Goal: Task Accomplishment & Management: Use online tool/utility

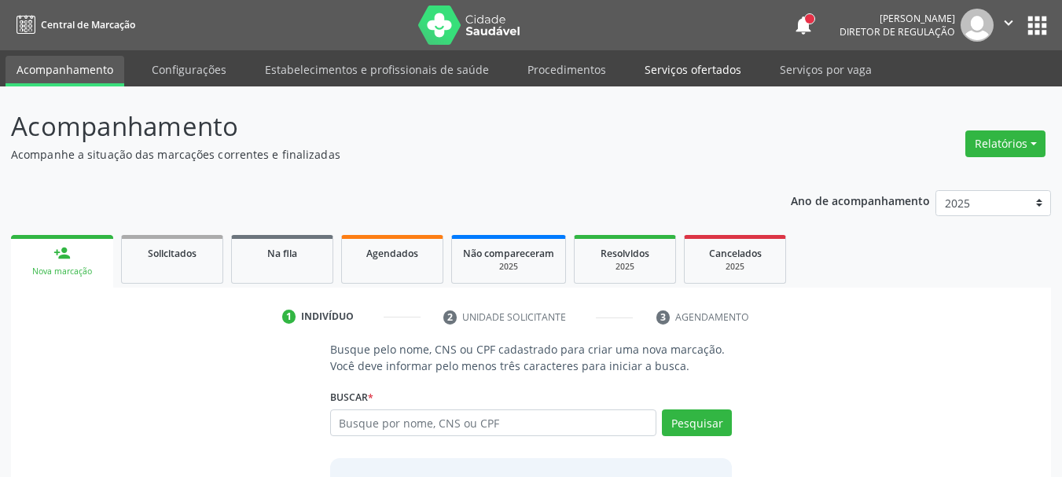
click at [697, 71] on link "Serviços ofertados" at bounding box center [693, 70] width 119 height 28
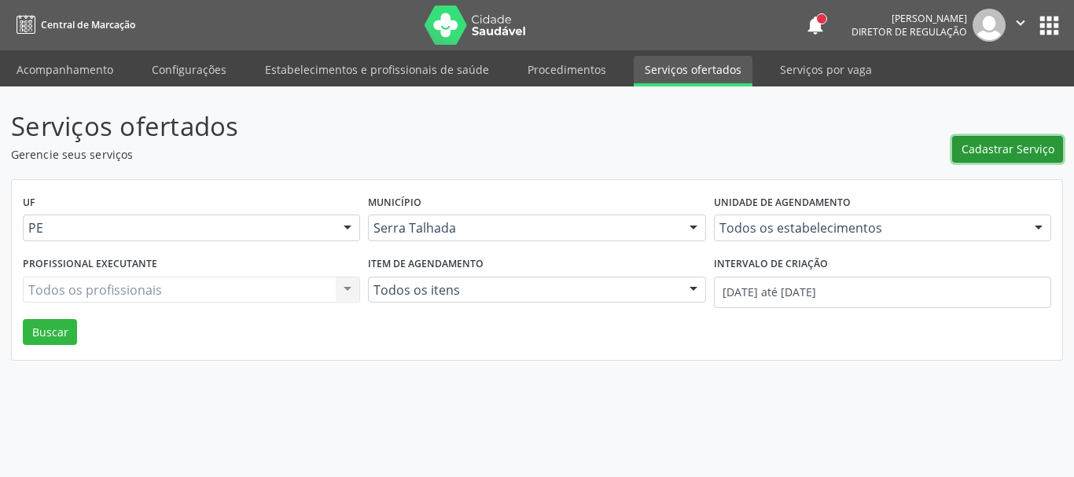
click at [966, 157] on span "Cadastrar Serviço" at bounding box center [1007, 149] width 93 height 17
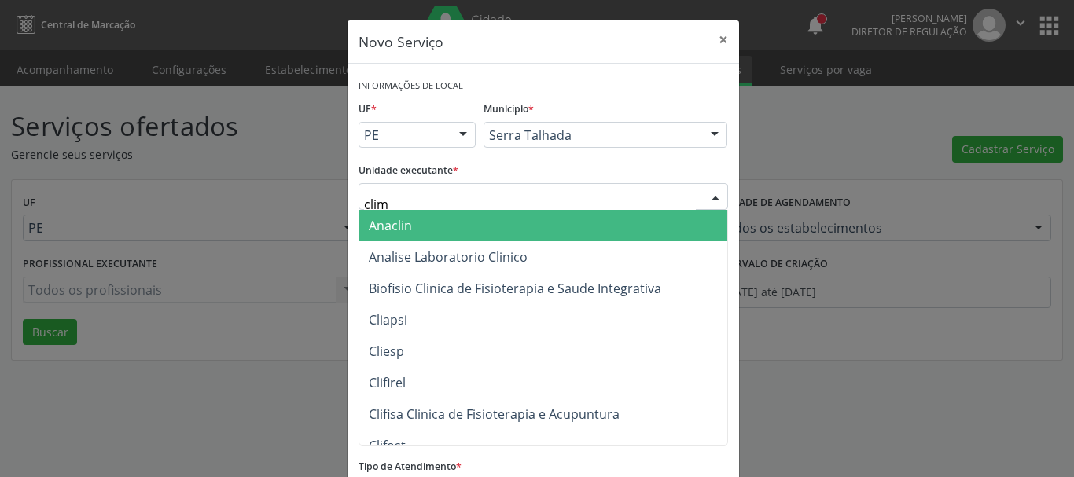
type input "clima"
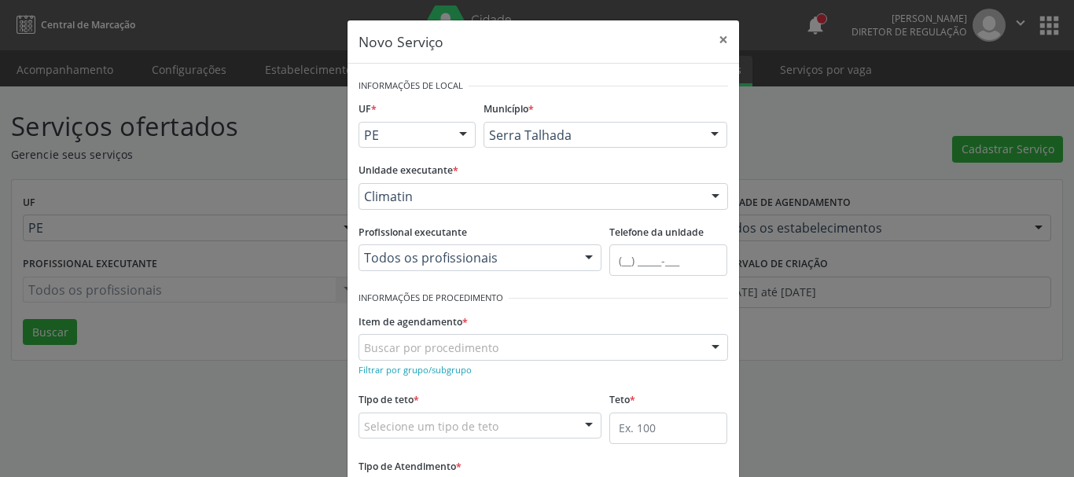
click at [421, 268] on div "Todos os profissionais" at bounding box center [480, 257] width 244 height 27
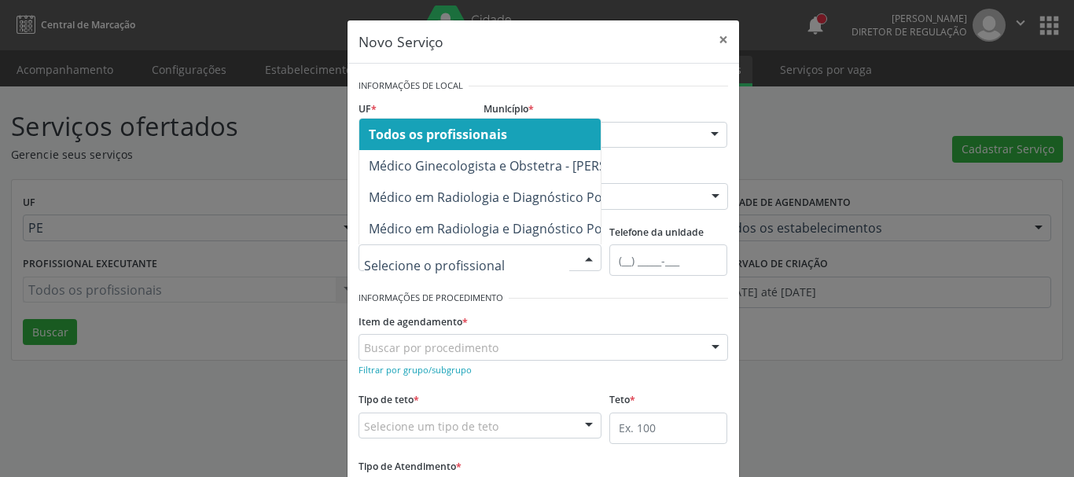
click at [471, 126] on span "Todos os profissionais" at bounding box center [438, 134] width 138 height 17
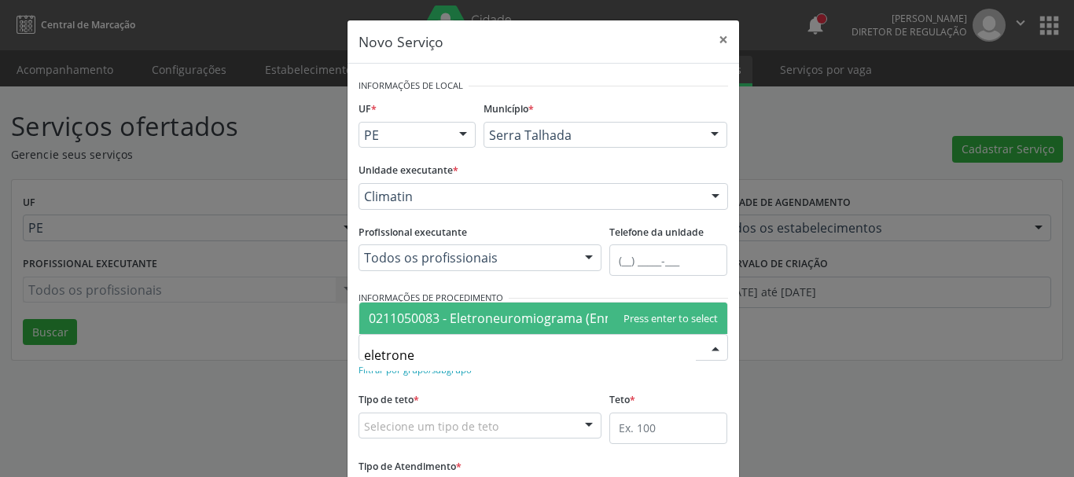
type input "eletroneu"
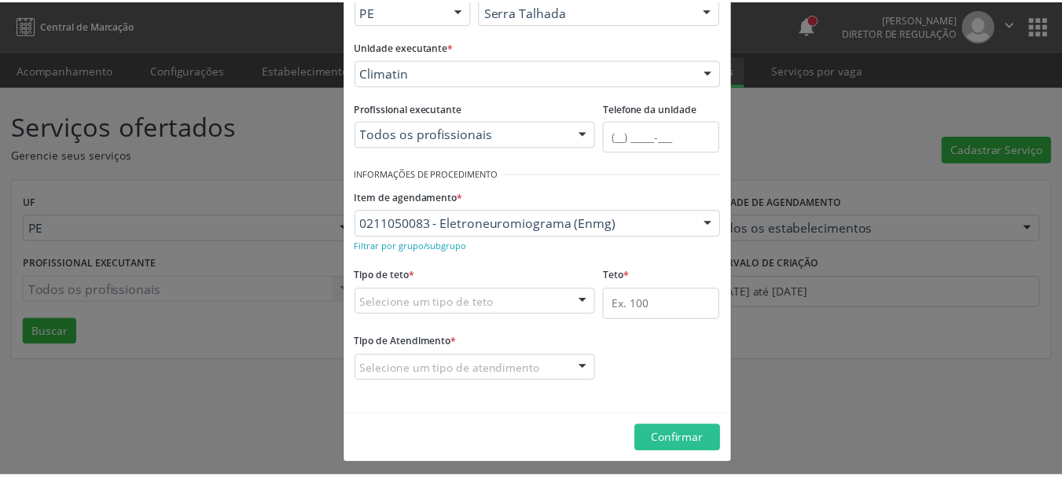
scroll to position [131, 0]
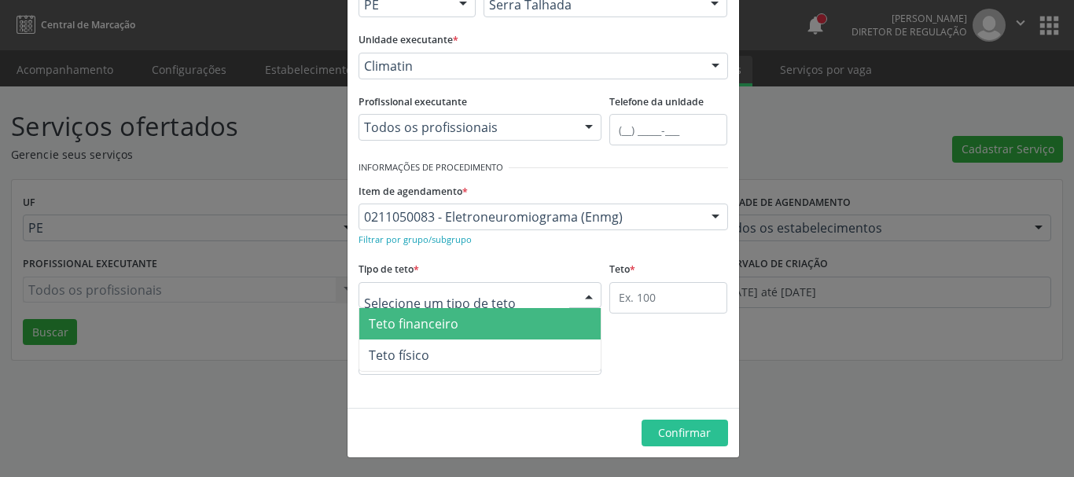
click at [453, 285] on div at bounding box center [480, 295] width 244 height 27
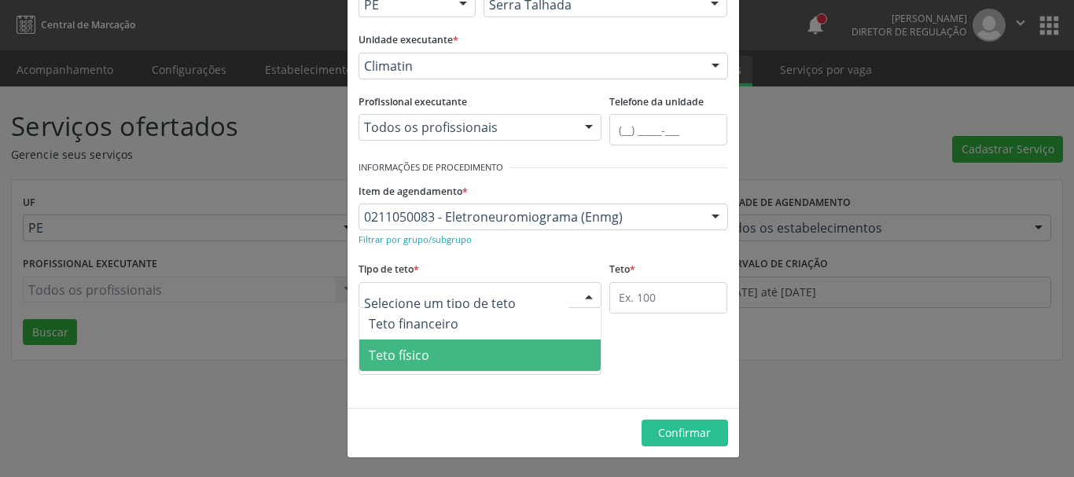
click at [451, 362] on span "Teto físico" at bounding box center [480, 355] width 242 height 31
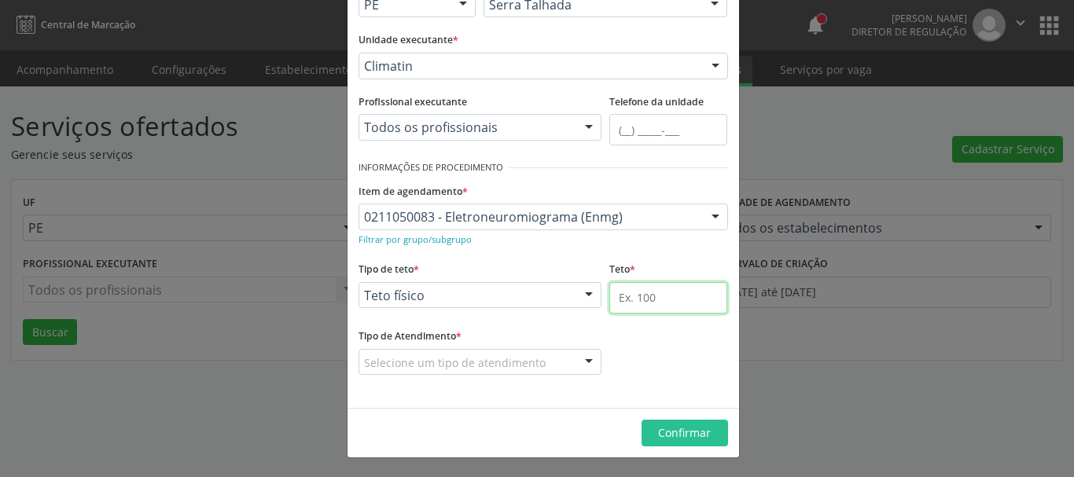
click at [629, 300] on input "text" at bounding box center [668, 297] width 118 height 31
type input "1"
click at [398, 351] on div "Selecione um tipo de atendimento" at bounding box center [480, 362] width 244 height 27
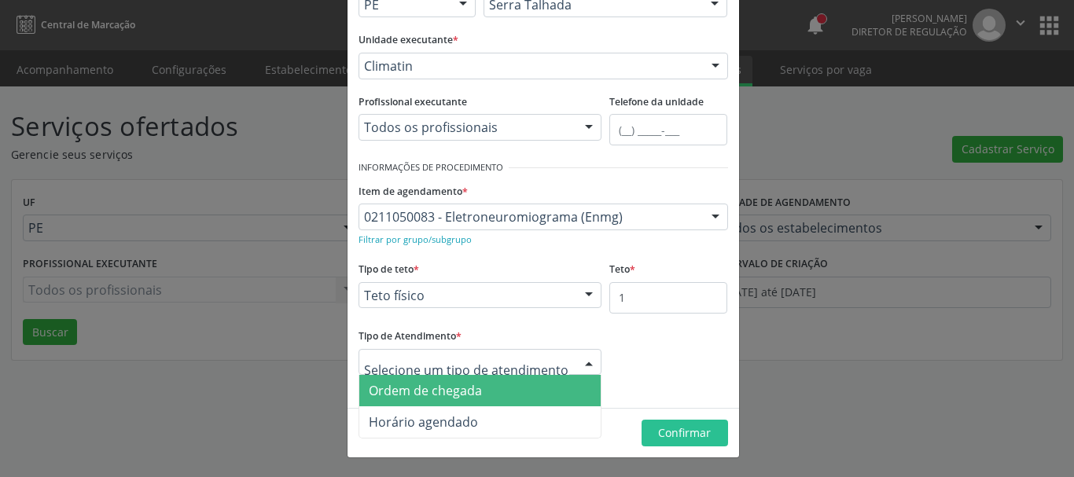
click at [410, 395] on span "Ordem de chegada" at bounding box center [425, 390] width 113 height 17
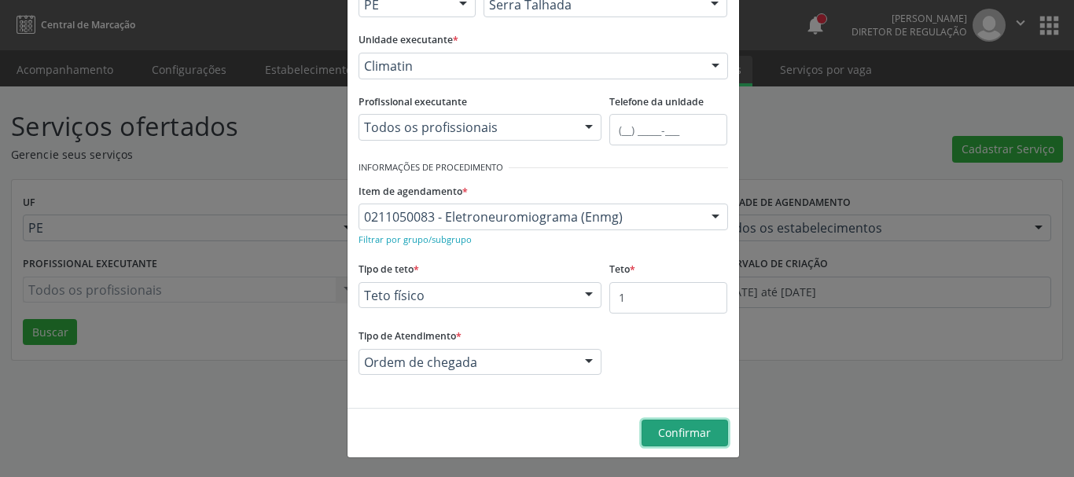
click at [658, 430] on span "Confirmar" at bounding box center [684, 432] width 53 height 15
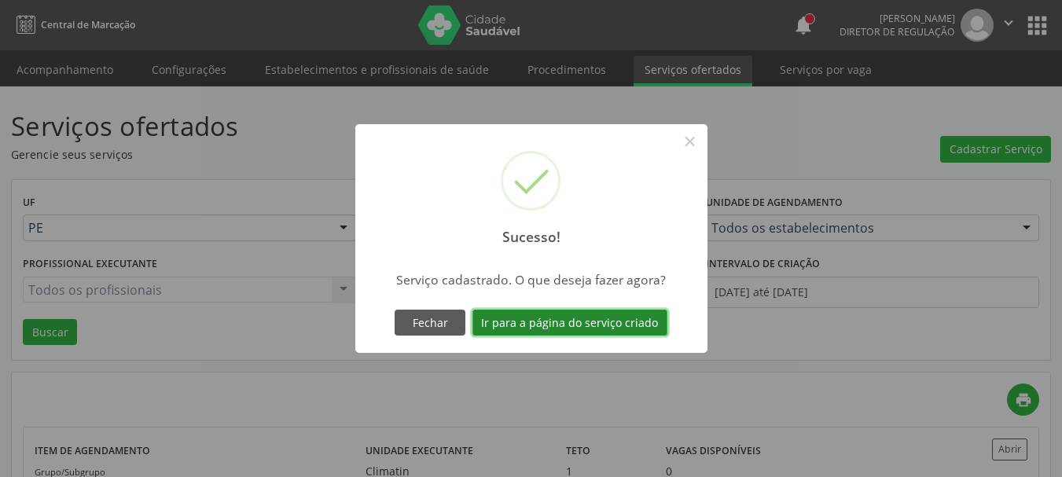
click at [610, 325] on button "Ir para a página do serviço criado" at bounding box center [569, 323] width 195 height 27
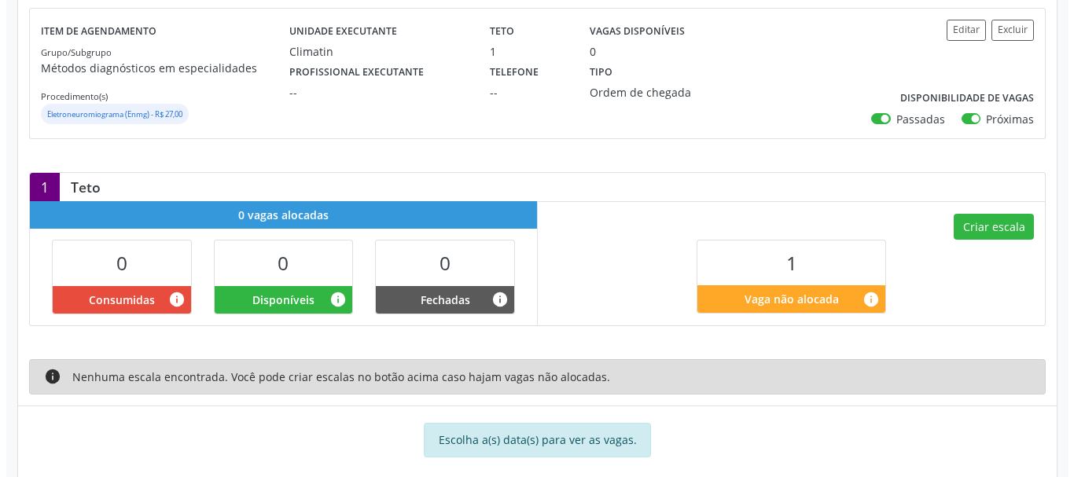
scroll to position [236, 0]
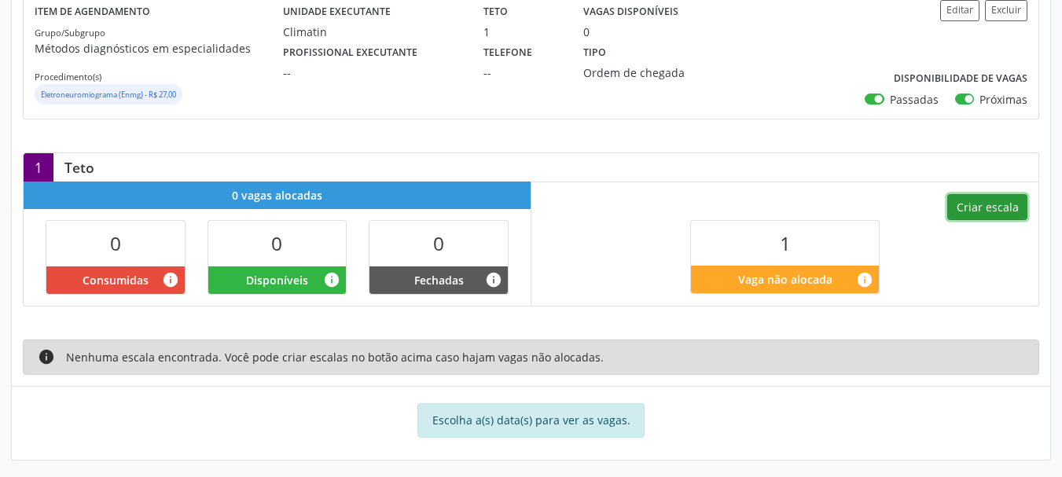
click at [1009, 203] on button "Criar escala" at bounding box center [987, 207] width 80 height 27
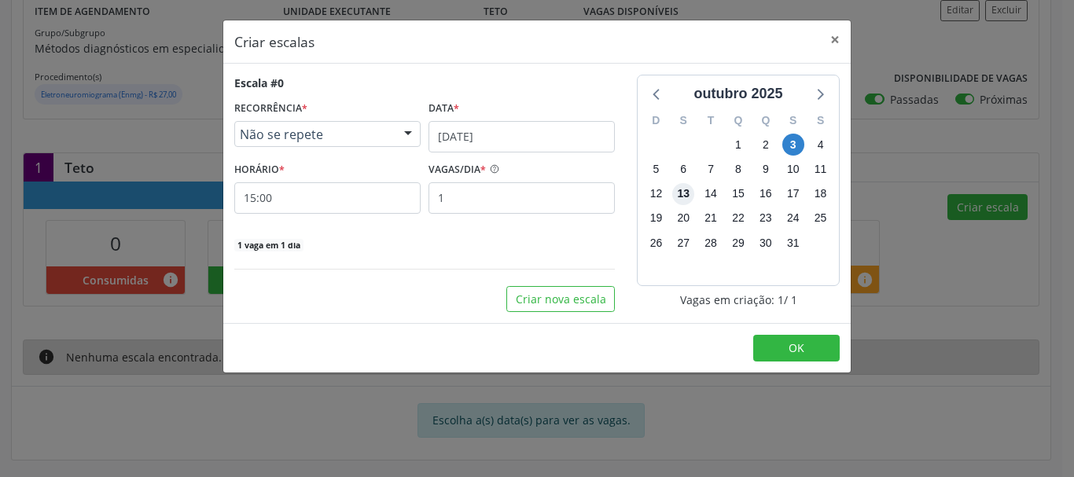
click at [676, 190] on span "13" at bounding box center [683, 194] width 22 height 22
click at [743, 167] on span "8" at bounding box center [738, 170] width 22 height 22
click at [517, 136] on input "[DATE]" at bounding box center [521, 136] width 186 height 31
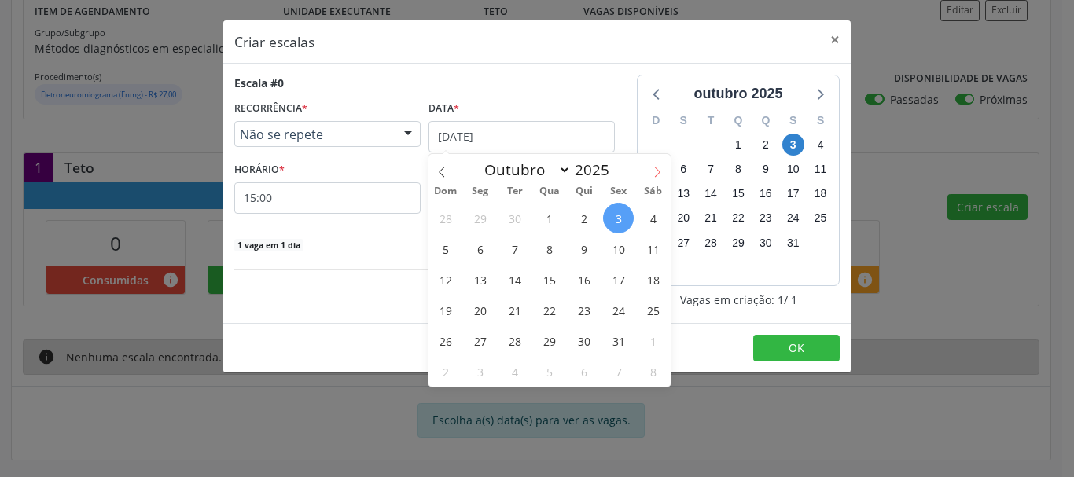
click at [661, 175] on icon at bounding box center [657, 172] width 11 height 11
click at [447, 171] on icon at bounding box center [441, 172] width 11 height 11
select select "9"
click at [543, 240] on span "8" at bounding box center [549, 248] width 31 height 31
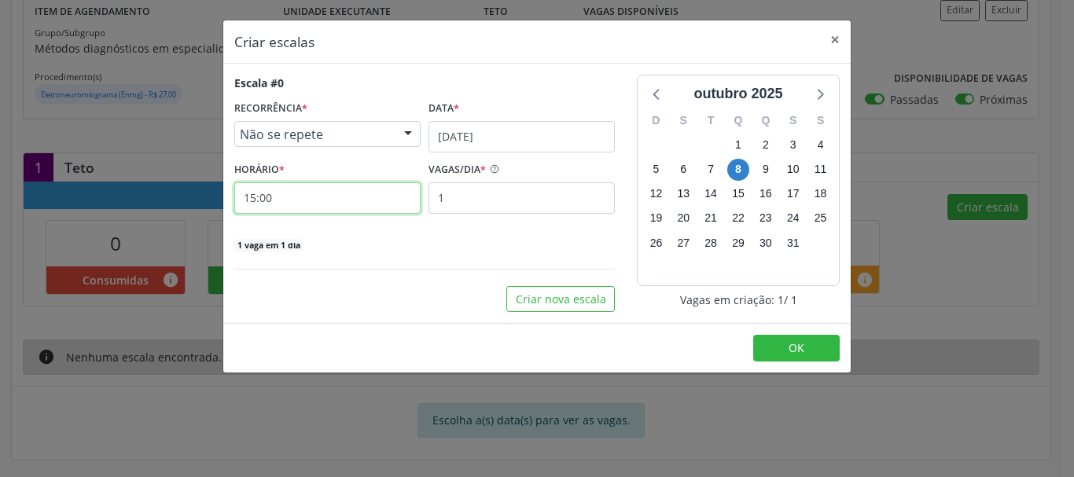
click at [280, 197] on input "15:00" at bounding box center [327, 197] width 186 height 31
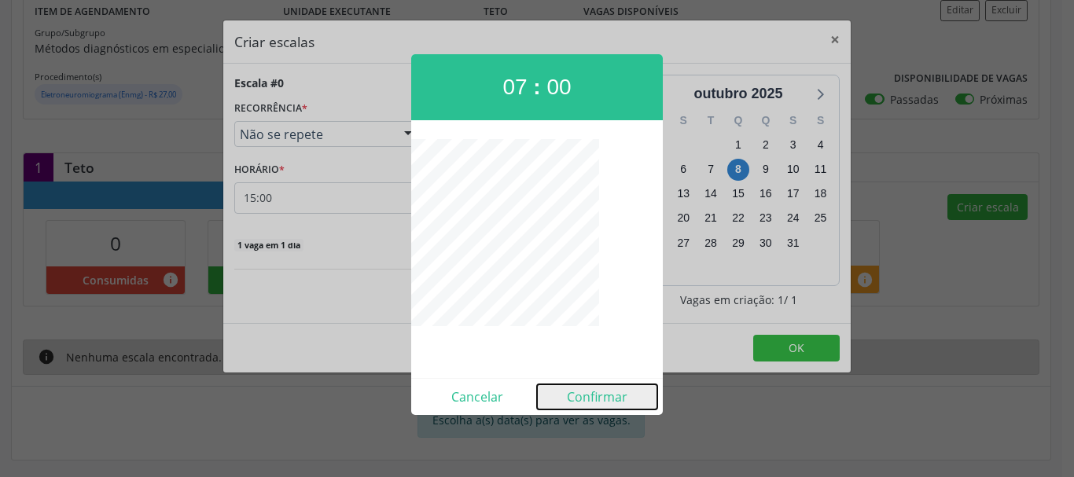
click at [582, 391] on button "Confirmar" at bounding box center [597, 396] width 120 height 25
type input "07:00"
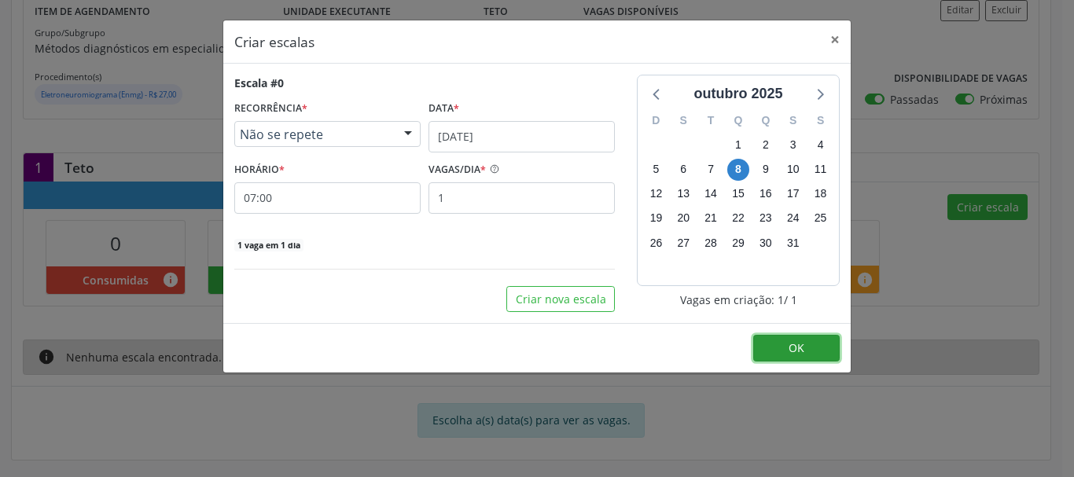
click at [763, 338] on button "OK" at bounding box center [796, 348] width 86 height 27
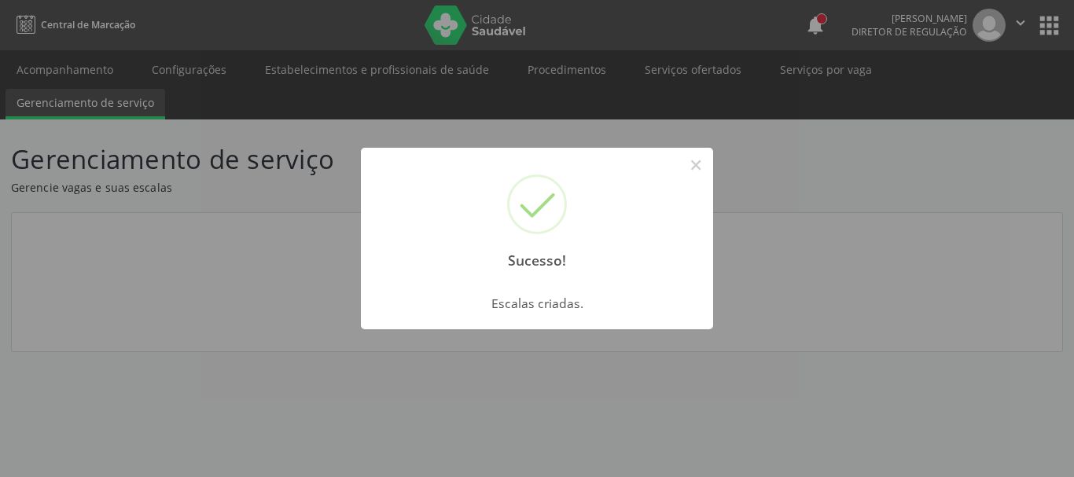
scroll to position [0, 0]
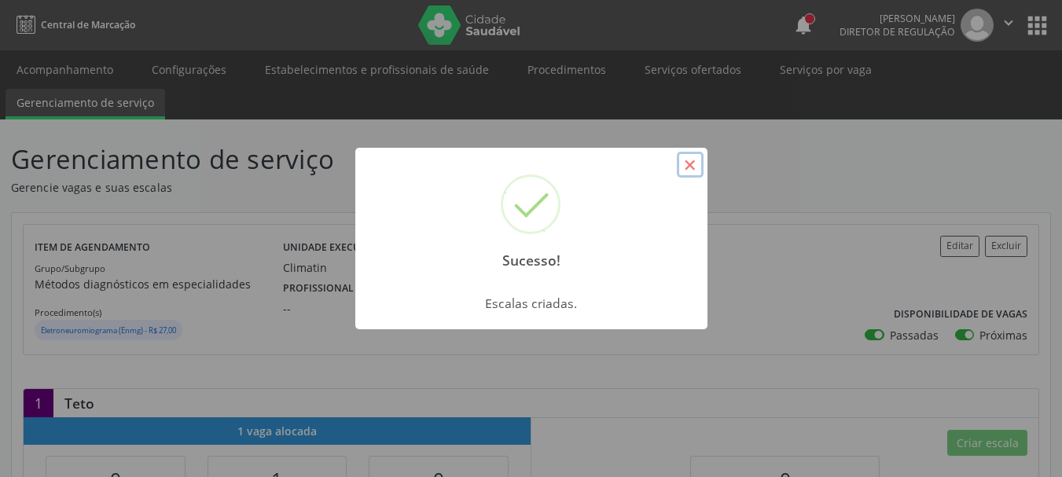
click at [689, 171] on button "×" at bounding box center [690, 165] width 27 height 27
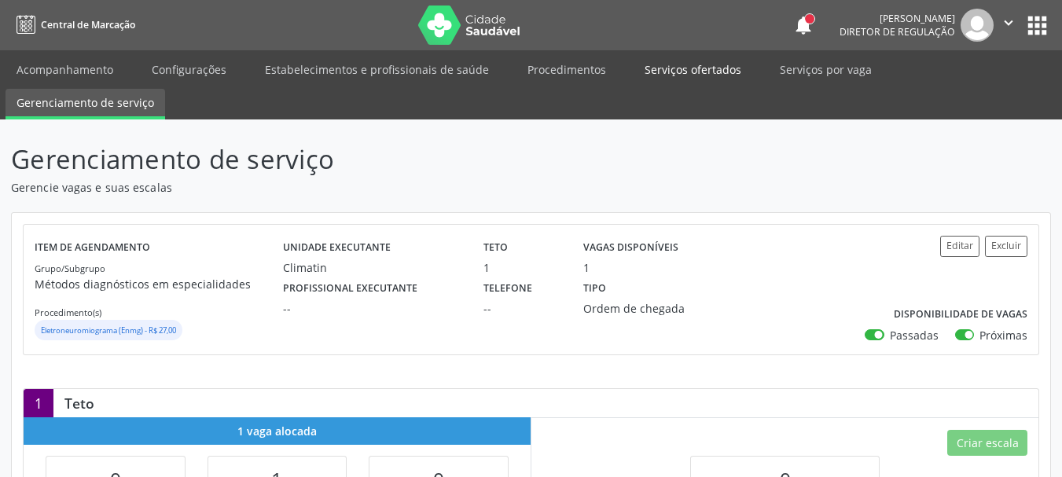
click at [686, 66] on link "Serviços ofertados" at bounding box center [693, 70] width 119 height 28
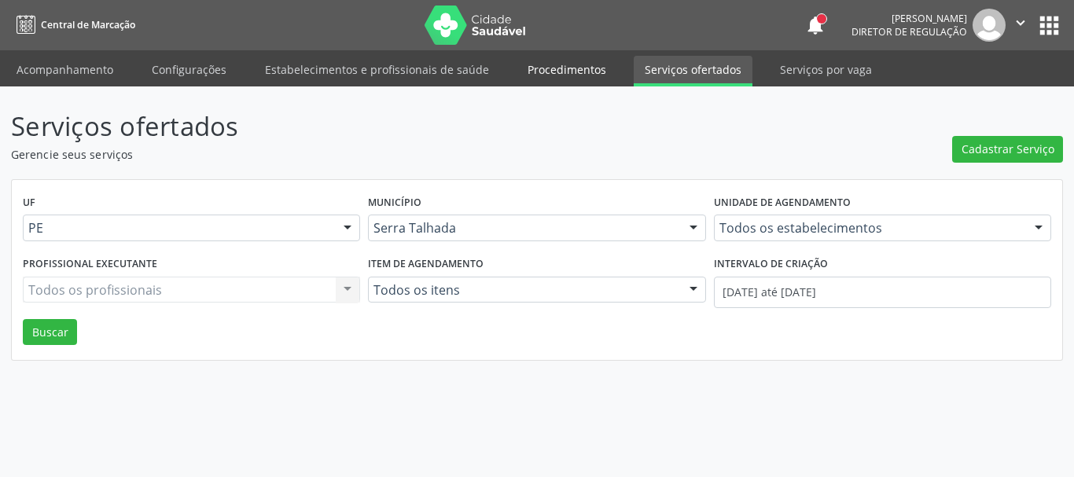
click at [561, 65] on link "Procedimentos" at bounding box center [566, 70] width 101 height 28
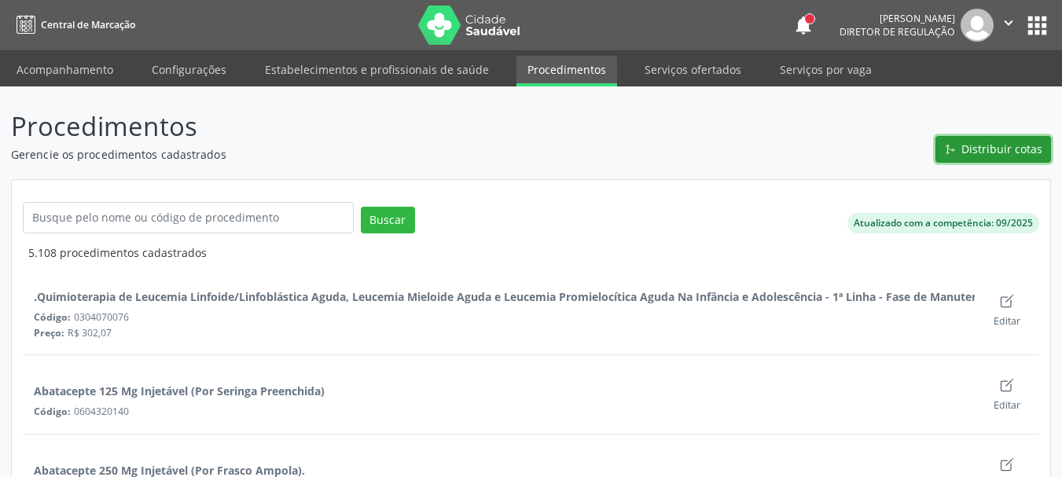
click at [957, 156] on button "Distribuir cotas" at bounding box center [994, 149] width 116 height 27
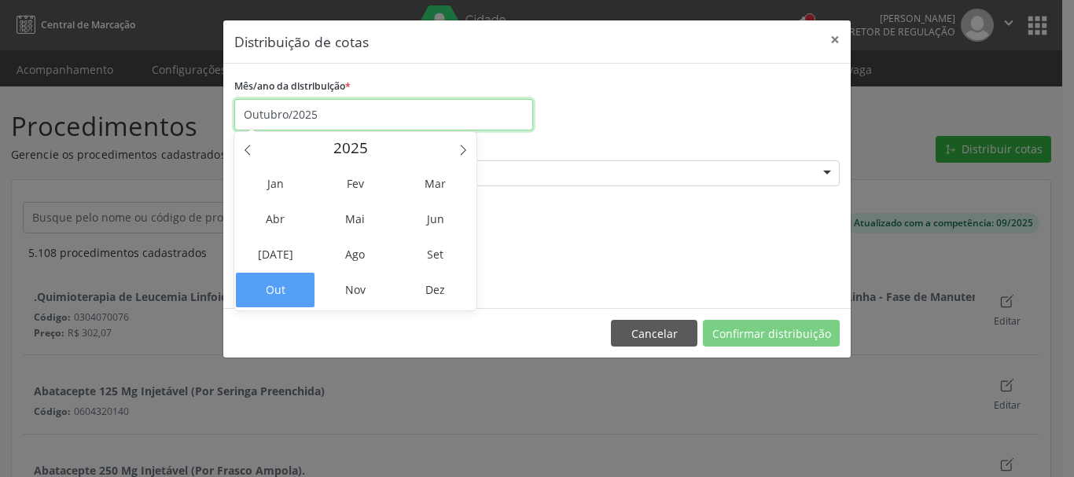
click at [333, 121] on input "Outubro/2025" at bounding box center [383, 114] width 299 height 31
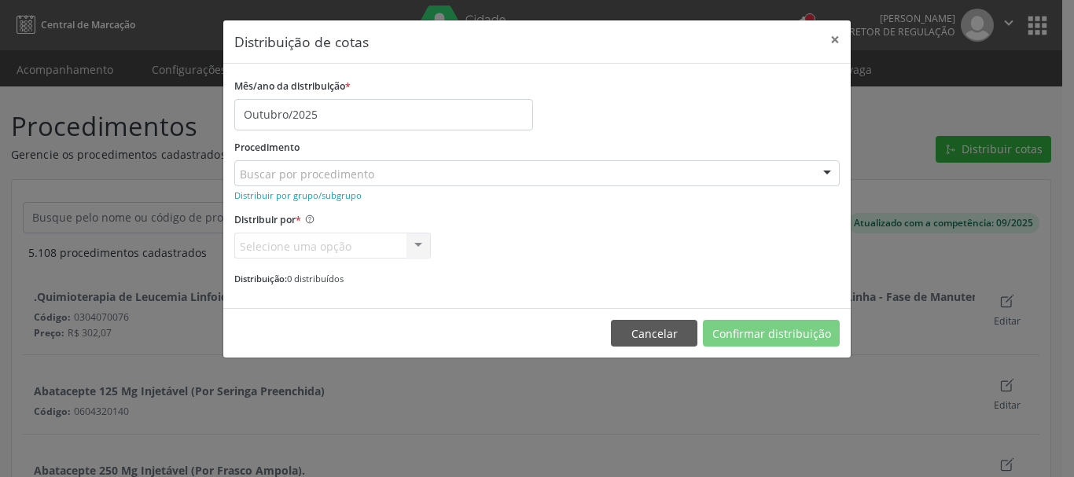
click at [719, 121] on div "Mês/ano da distribuição * Outubro/2025" at bounding box center [536, 103] width 613 height 56
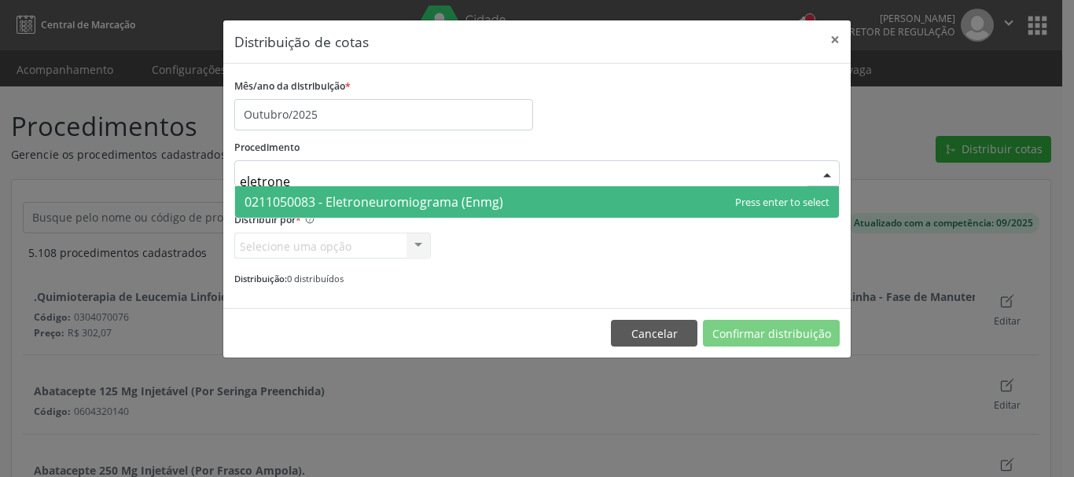
type input "eletroneu"
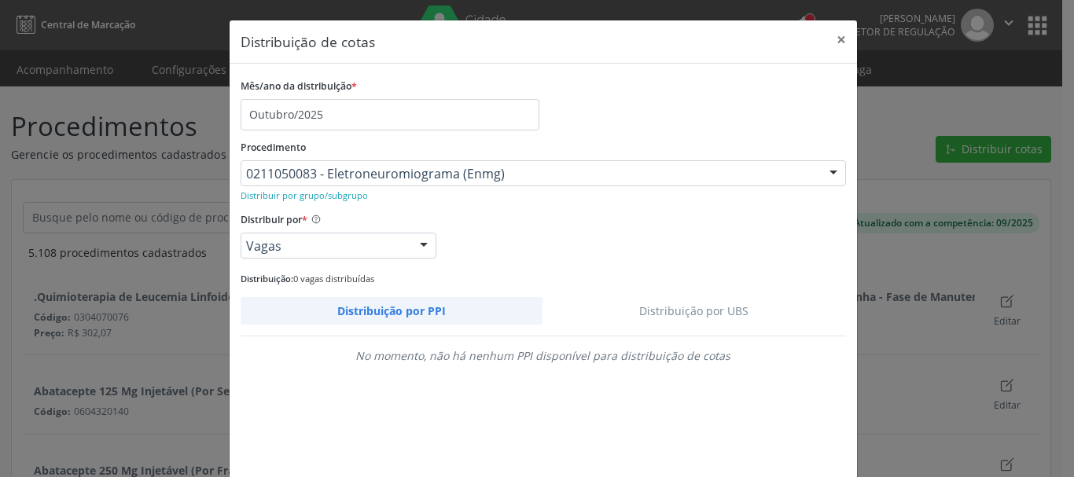
click at [645, 303] on link "Distribuição por UBS" at bounding box center [693, 311] width 303 height 28
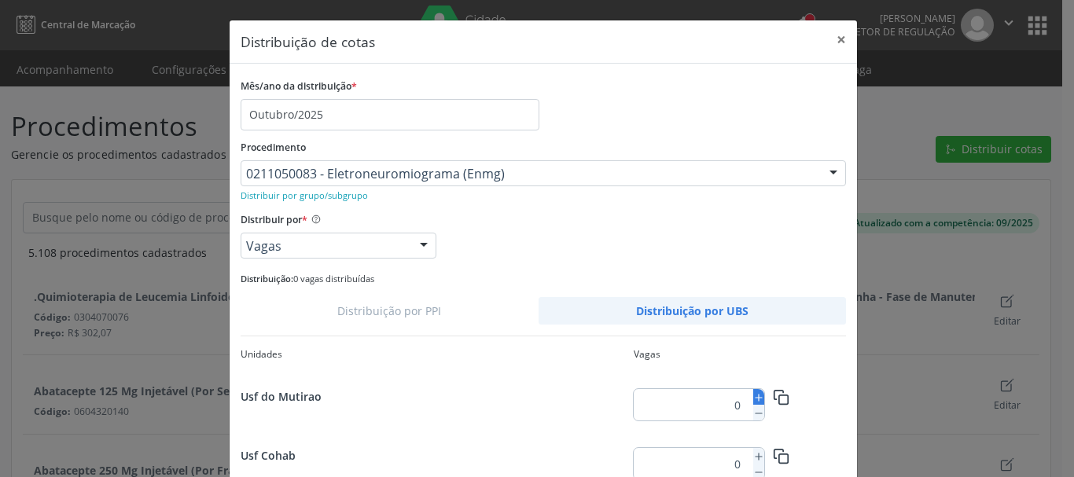
click at [757, 395] on icon at bounding box center [758, 397] width 11 height 11
type input "1"
click at [781, 399] on icon "button" at bounding box center [781, 397] width 17 height 17
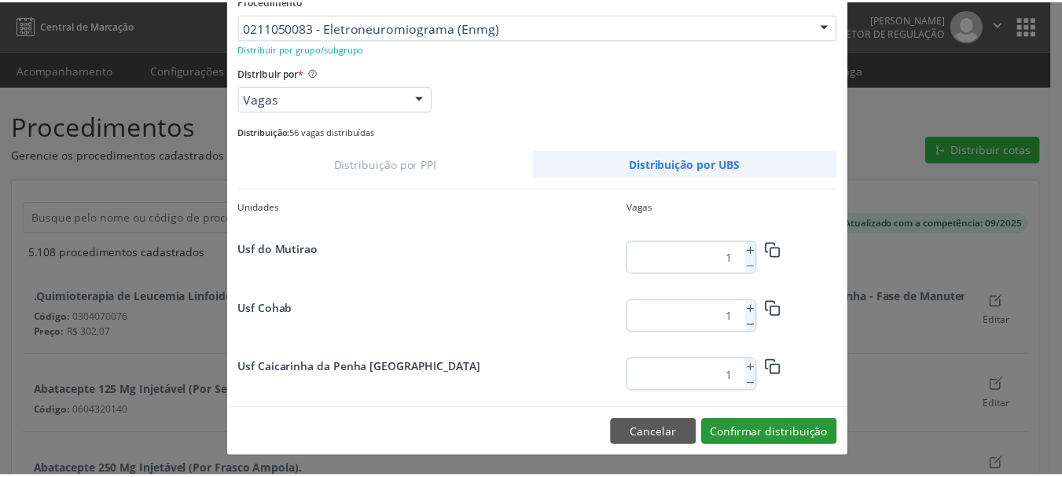
scroll to position [148, 0]
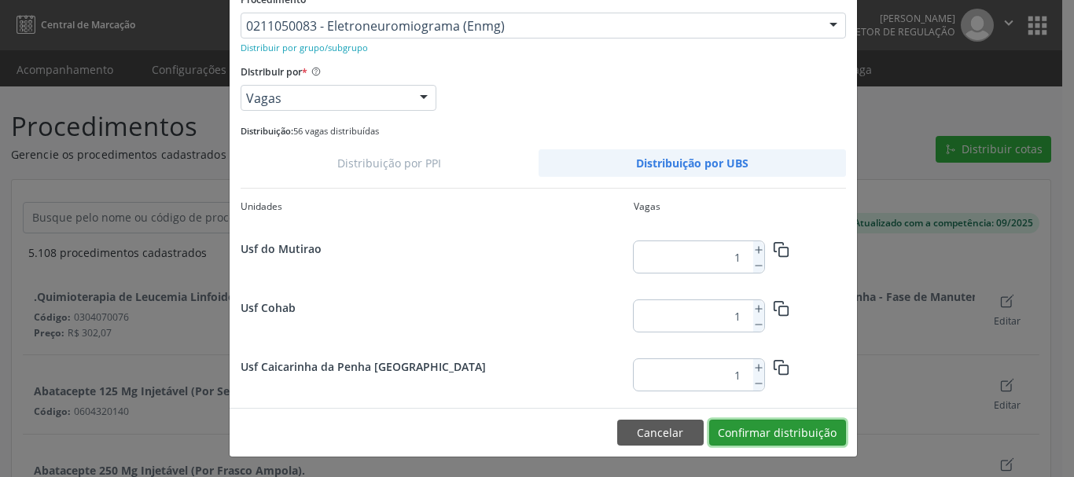
click at [810, 426] on button "Confirmar distribuição" at bounding box center [777, 433] width 137 height 27
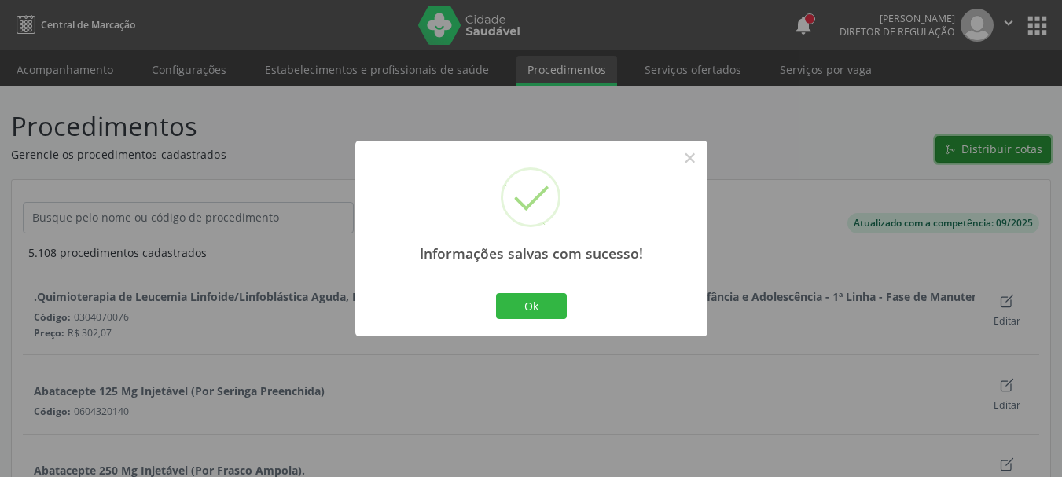
scroll to position [0, 0]
